Goal: Participate in discussion

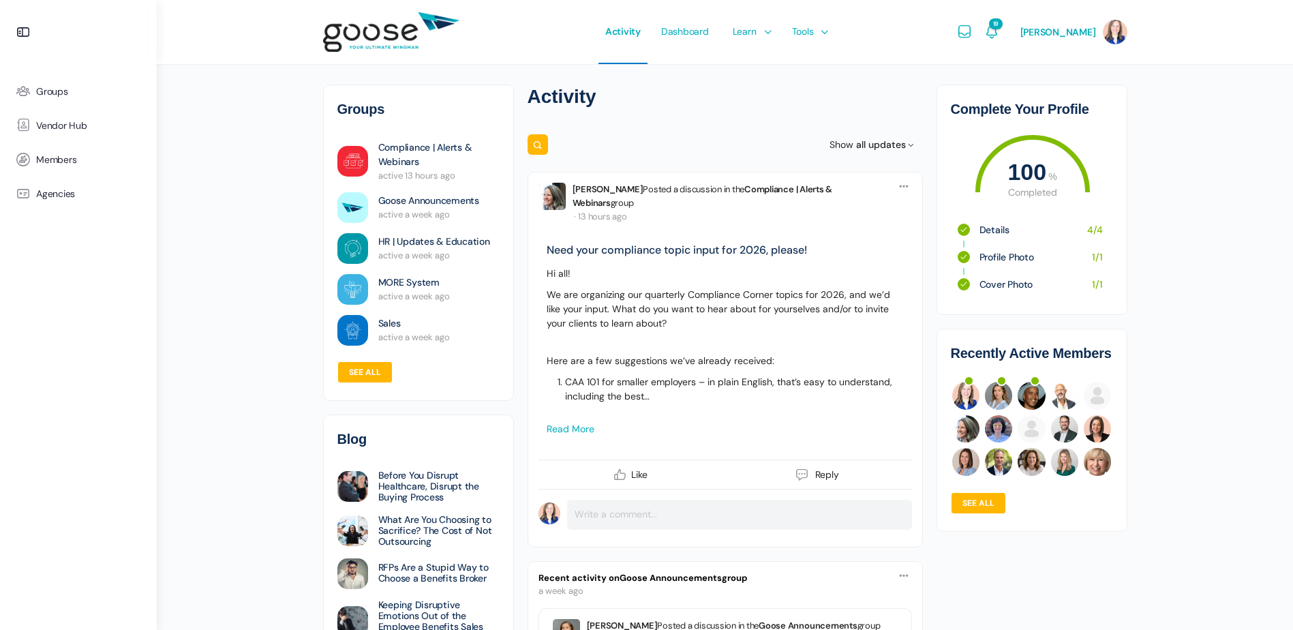
click at [1007, 29] on e-page-transition at bounding box center [646, 315] width 1293 height 630
click at [999, 22] on span "19" at bounding box center [996, 23] width 14 height 11
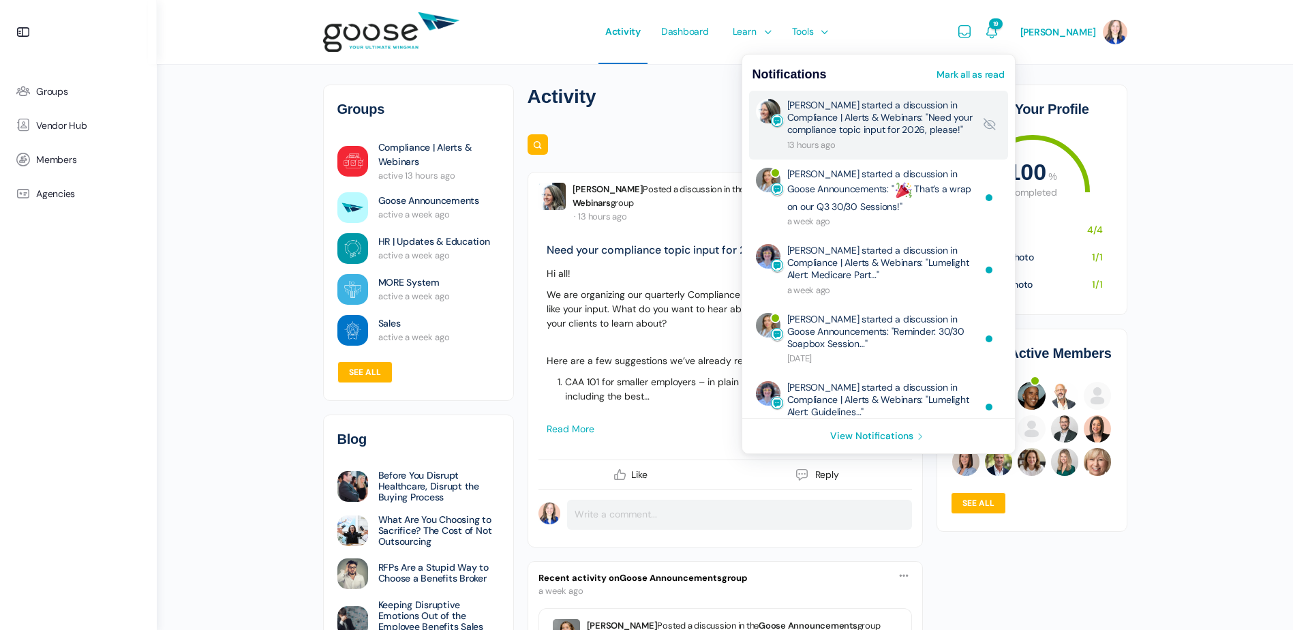
click at [899, 107] on link "Wendy Keneipp started a discussion in Compliance | Alerts & Webinars: "Need you…" at bounding box center [880, 125] width 187 height 52
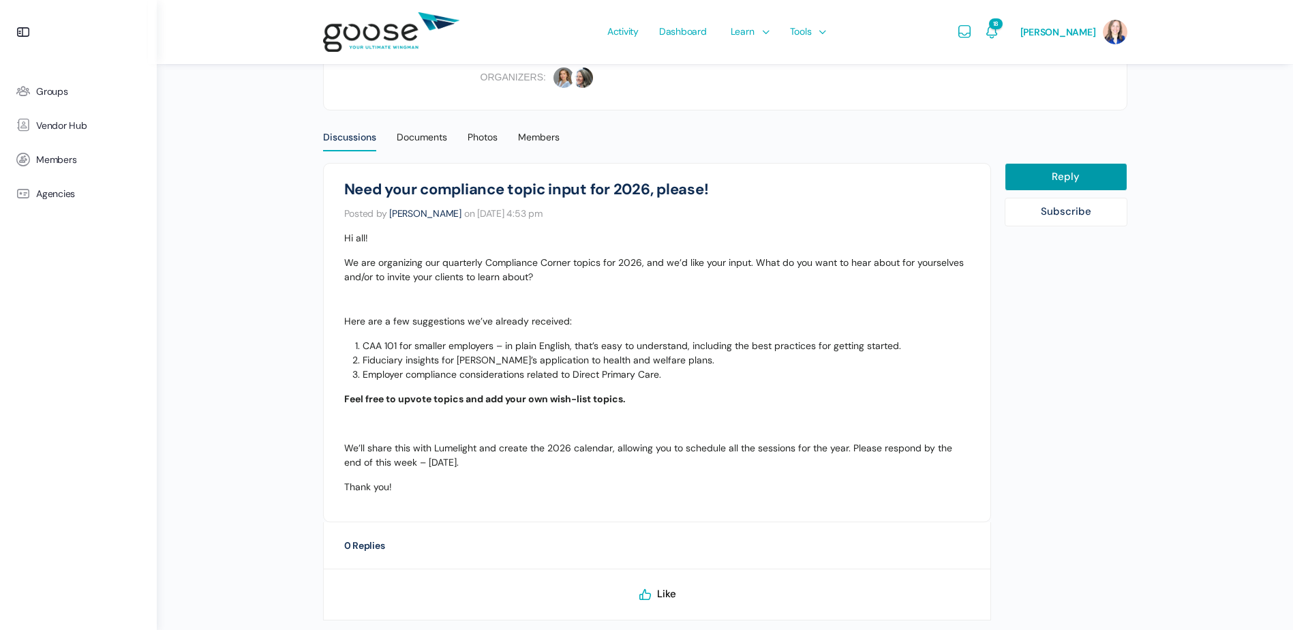
scroll to position [409, 0]
